Goal: Task Accomplishment & Management: Manage account settings

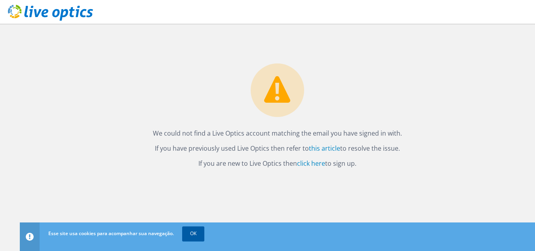
click at [199, 234] on link "OK" at bounding box center [193, 233] width 22 height 14
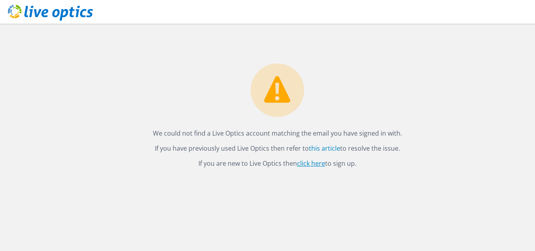
click at [300, 165] on link "click here" at bounding box center [311, 163] width 28 height 9
drag, startPoint x: 153, startPoint y: 132, endPoint x: 405, endPoint y: 165, distance: 254.6
click at [405, 165] on div "We could not find a Live Optics account matching the email you have signed in w…" at bounding box center [277, 96] width 515 height 145
copy div "We could not find a Live Optics account matching the email you have signed in w…"
